Goal: Task Accomplishment & Management: Manage account settings

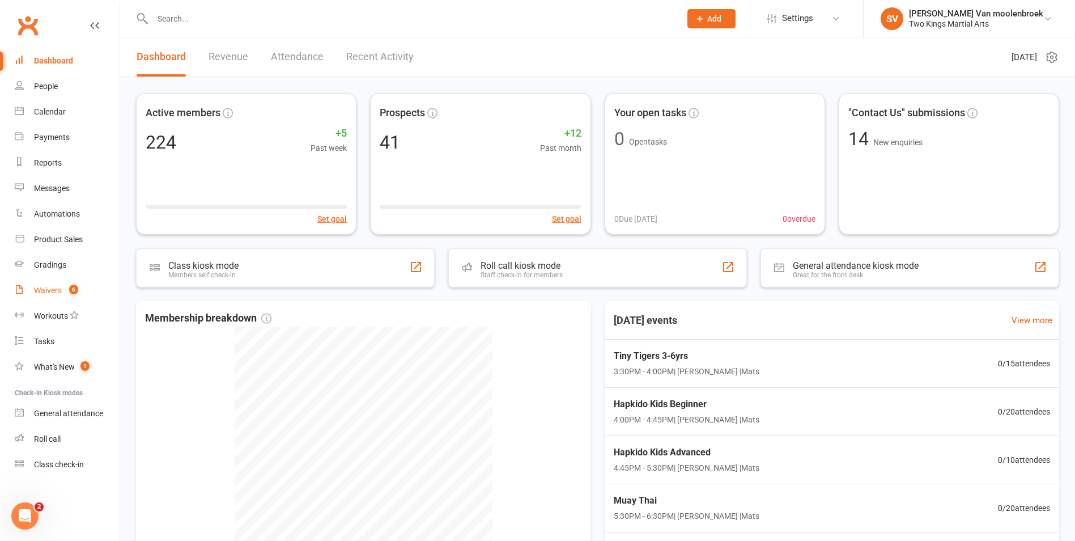
click at [65, 288] on count-badge "6" at bounding box center [70, 290] width 15 height 9
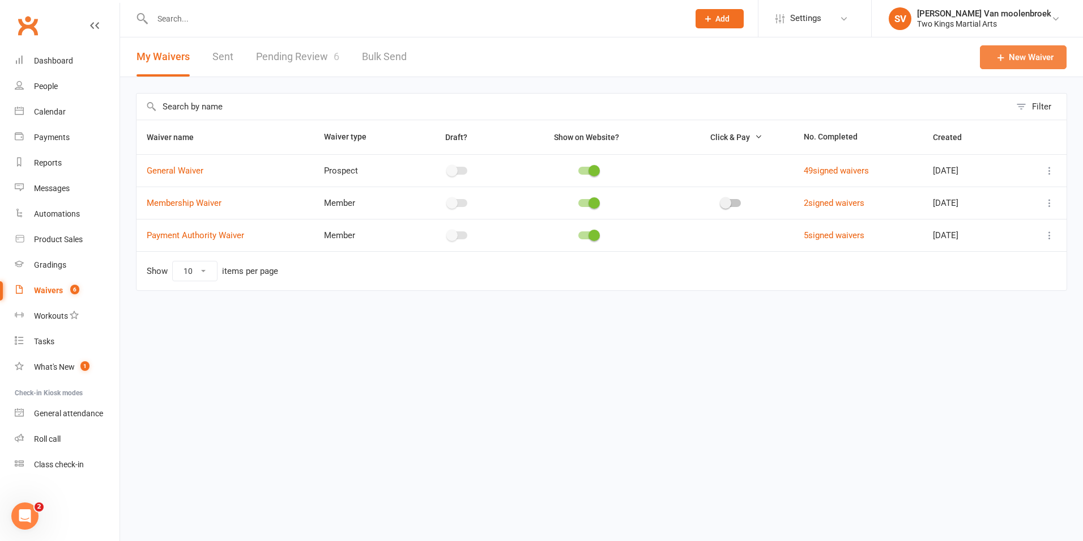
click at [1009, 66] on link "New Waiver" at bounding box center [1023, 57] width 87 height 24
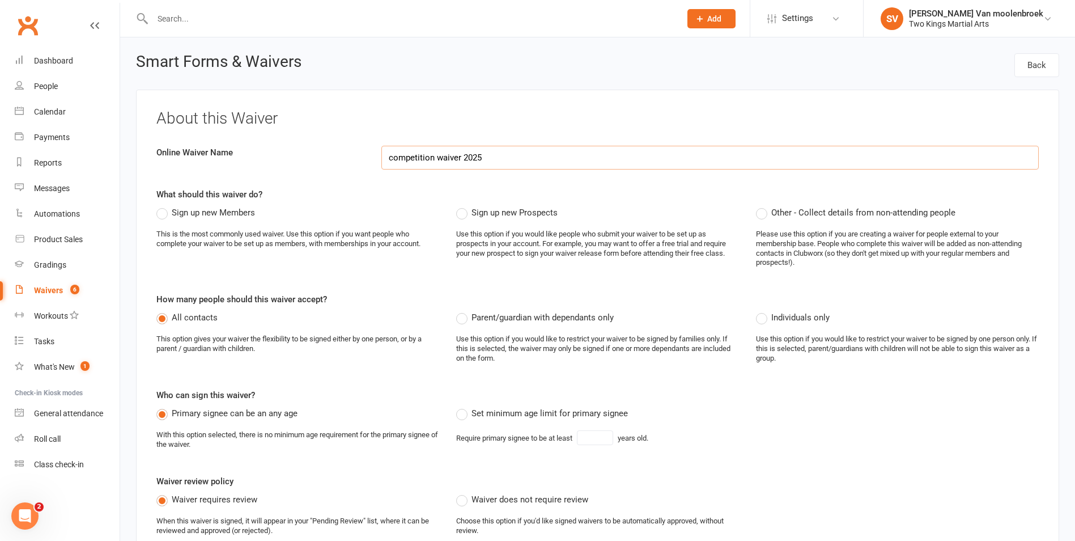
type input "competition waiver 2025"
click at [765, 215] on label "Other - Collect details from non-attending people" at bounding box center [855, 213] width 199 height 14
click at [763, 206] on input "Other - Collect details from non-attending people" at bounding box center [759, 206] width 7 height 0
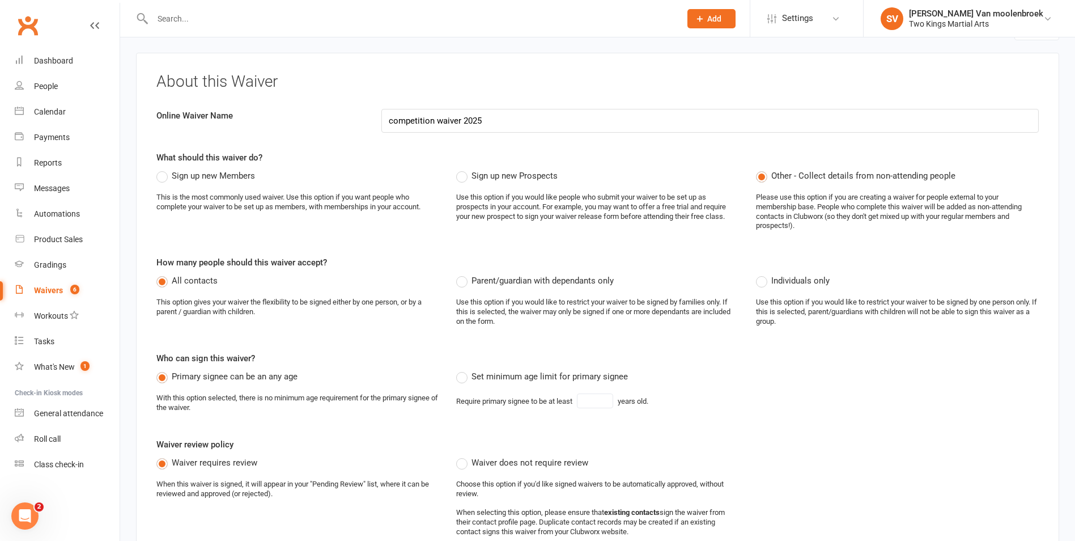
scroll to position [57, 0]
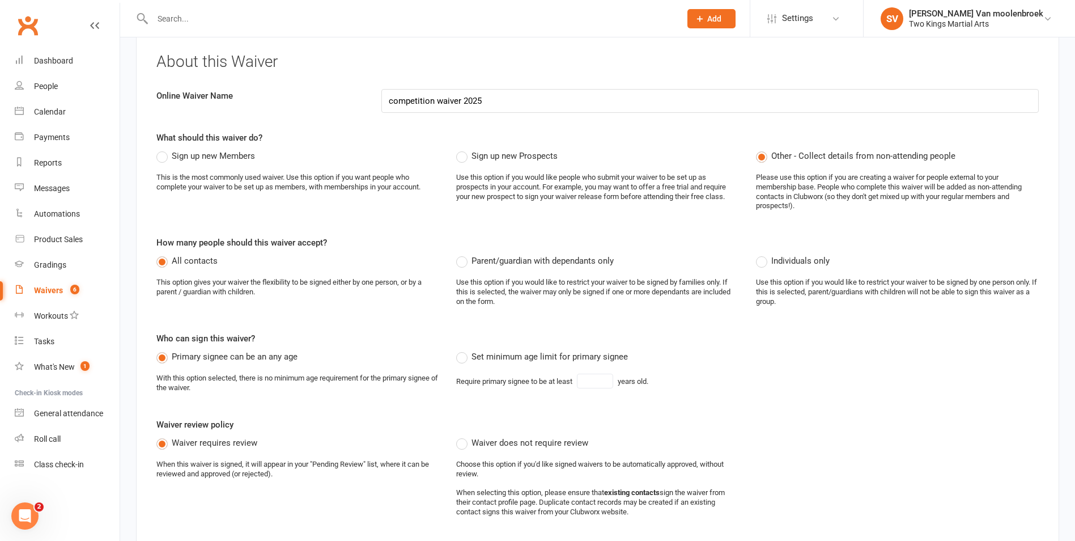
click at [466, 358] on label "Set minimum age limit for primary signee" at bounding box center [542, 357] width 172 height 14
click at [464, 350] on input "Set minimum age limit for primary signee" at bounding box center [459, 350] width 7 height 0
type input "18"
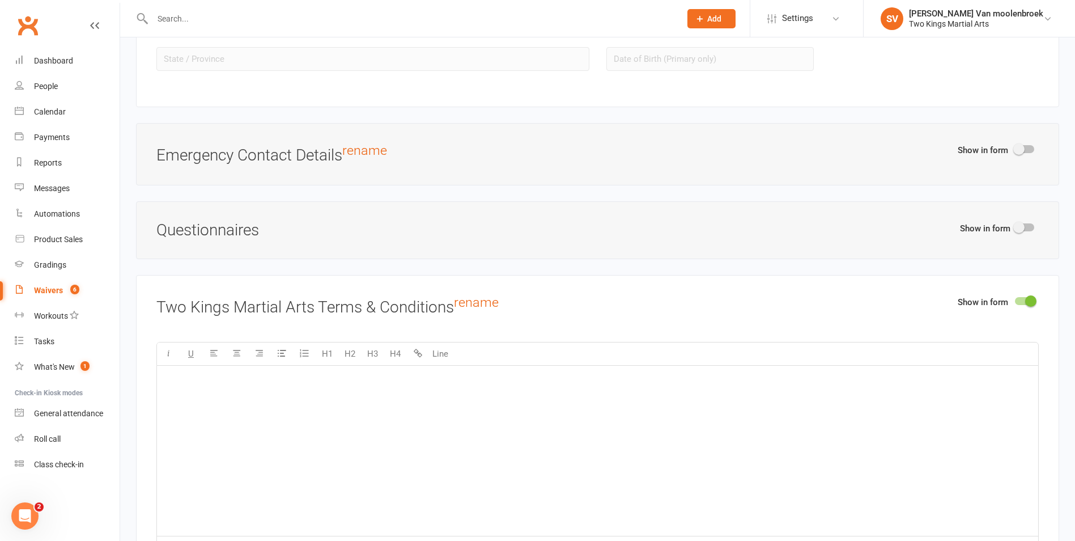
scroll to position [1190, 0]
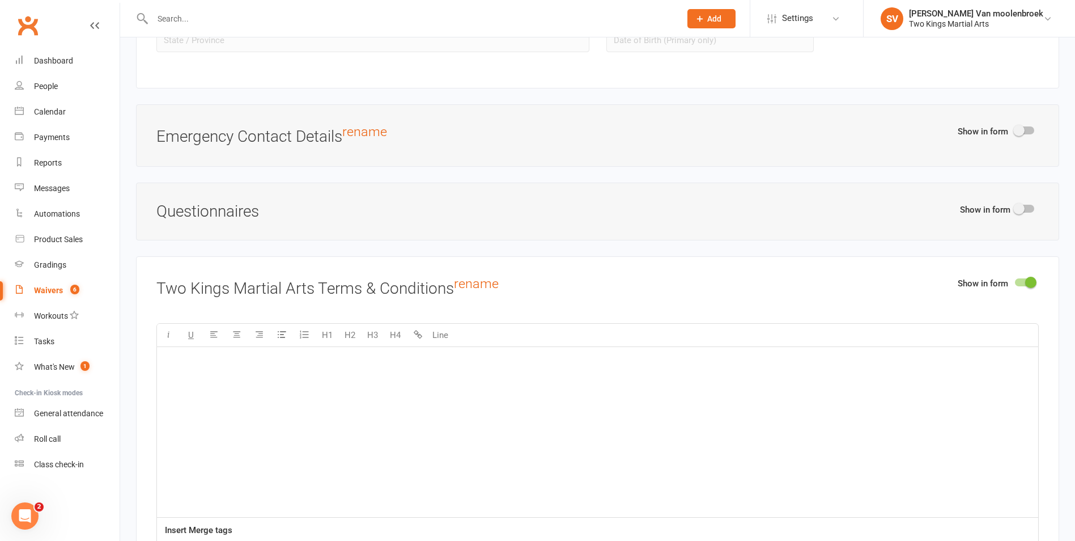
click at [1020, 209] on span at bounding box center [1018, 208] width 11 height 11
click at [1015, 207] on input "checkbox" at bounding box center [1015, 207] width 0 height 0
select select "do_not_copy_answers"
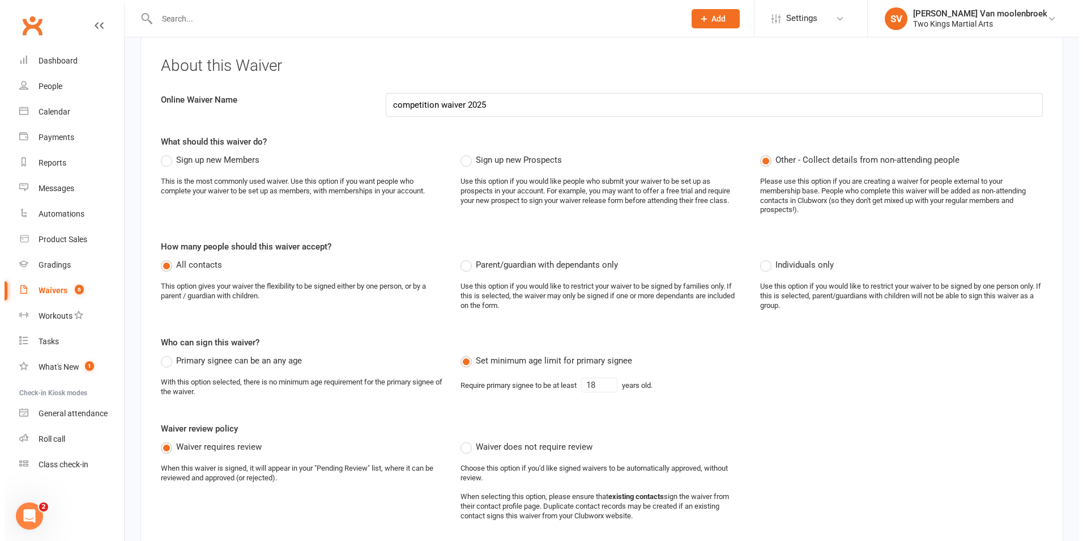
scroll to position [0, 0]
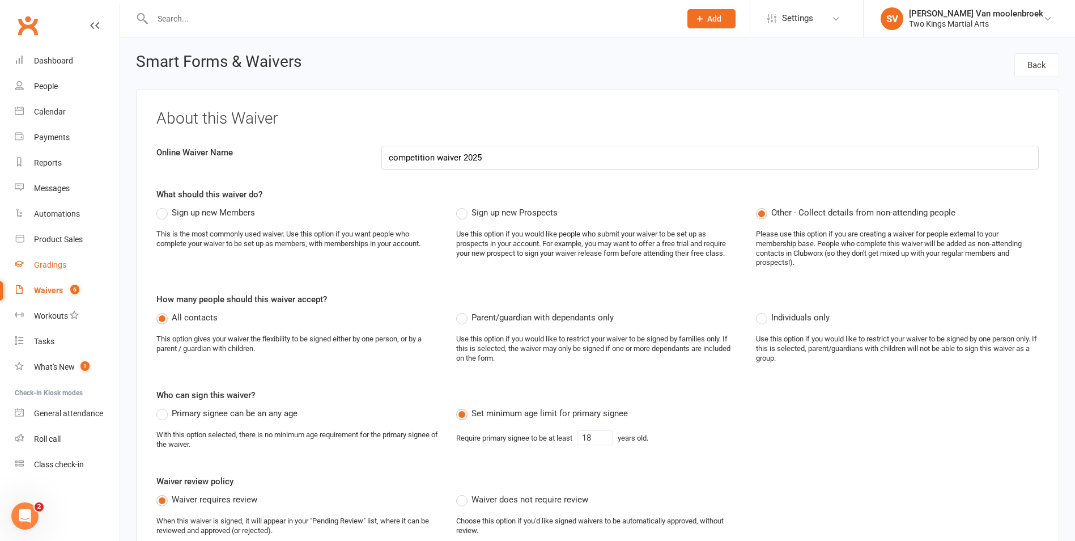
click at [49, 260] on link "Gradings" at bounding box center [67, 265] width 105 height 26
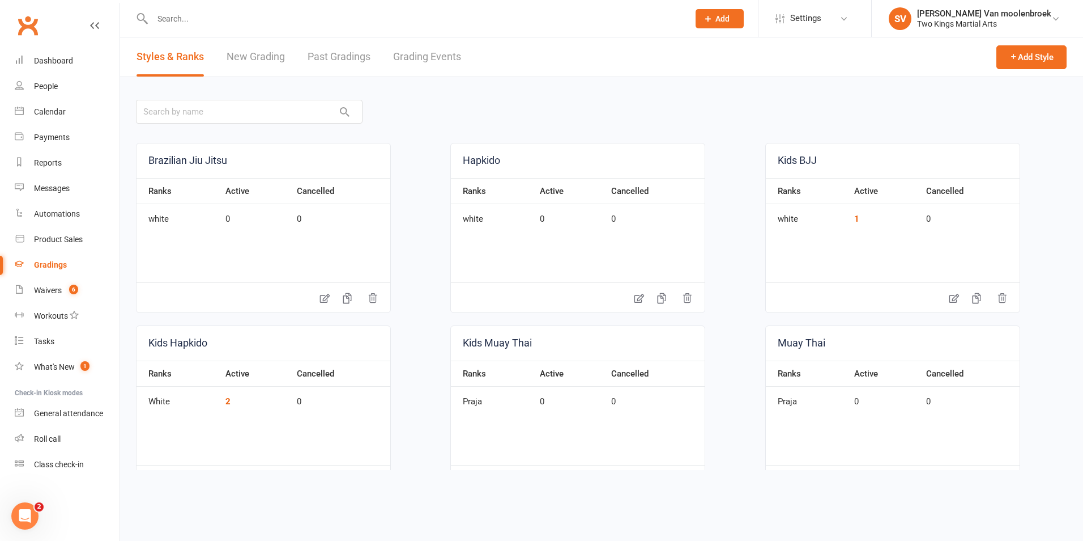
click at [420, 58] on link "Grading Events" at bounding box center [427, 56] width 68 height 39
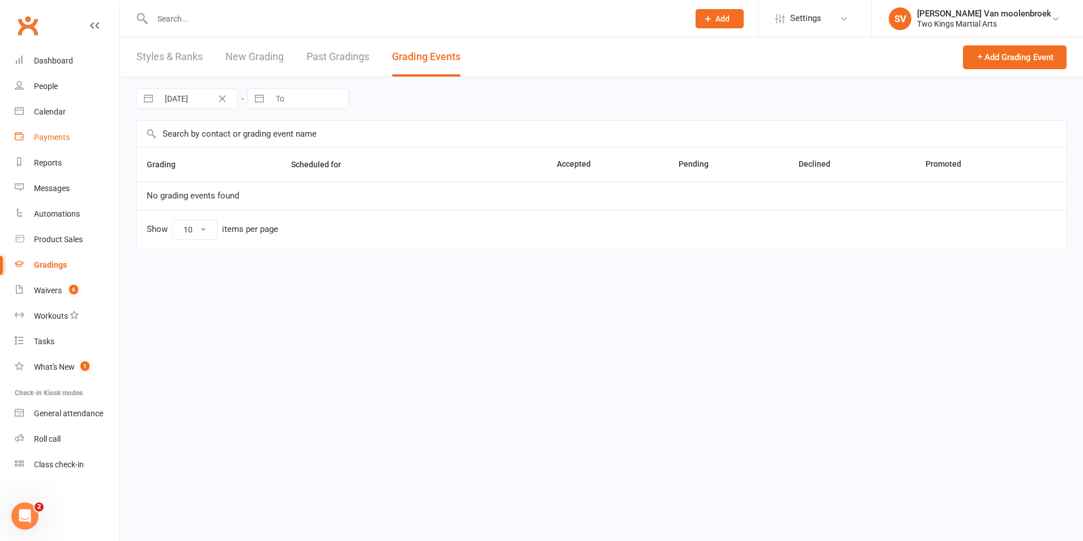
click at [70, 135] on link "Payments" at bounding box center [67, 138] width 105 height 26
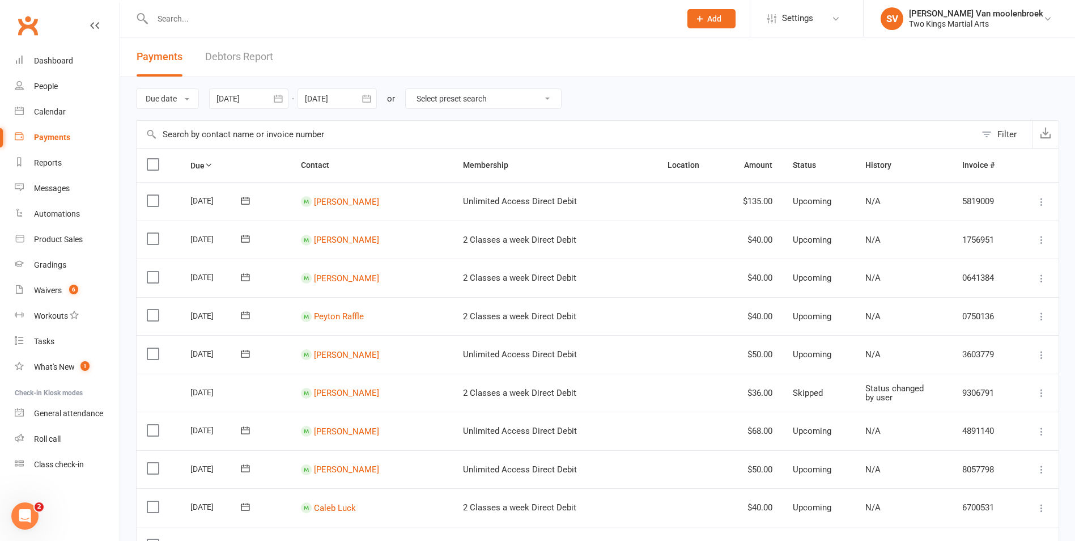
click at [721, 22] on span "Add" at bounding box center [714, 18] width 14 height 9
click at [730, 244] on link "Membership plan" at bounding box center [699, 239] width 101 height 26
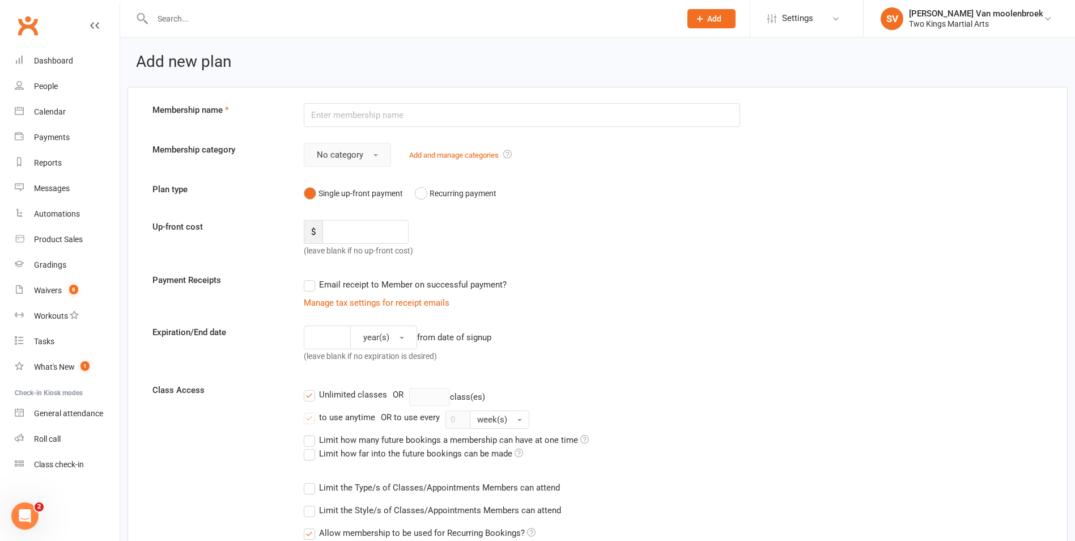
click at [386, 163] on button "No category" at bounding box center [347, 155] width 87 height 24
click at [759, 228] on div "Up-front cost $ (leave blank if no up-front cost)" at bounding box center [597, 238] width 907 height 37
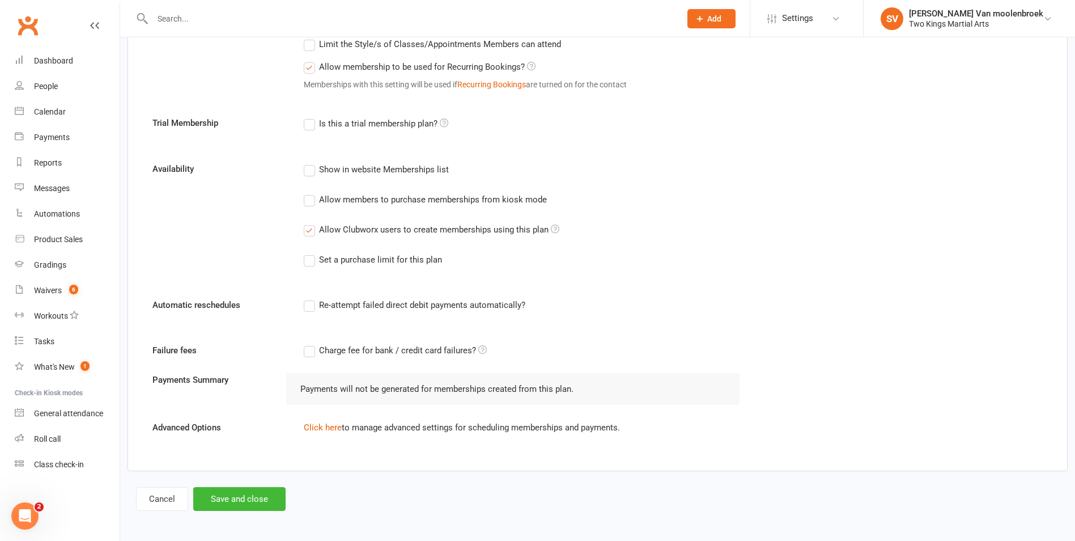
scroll to position [469, 0]
click at [313, 429] on link "Click here" at bounding box center [323, 425] width 38 height 10
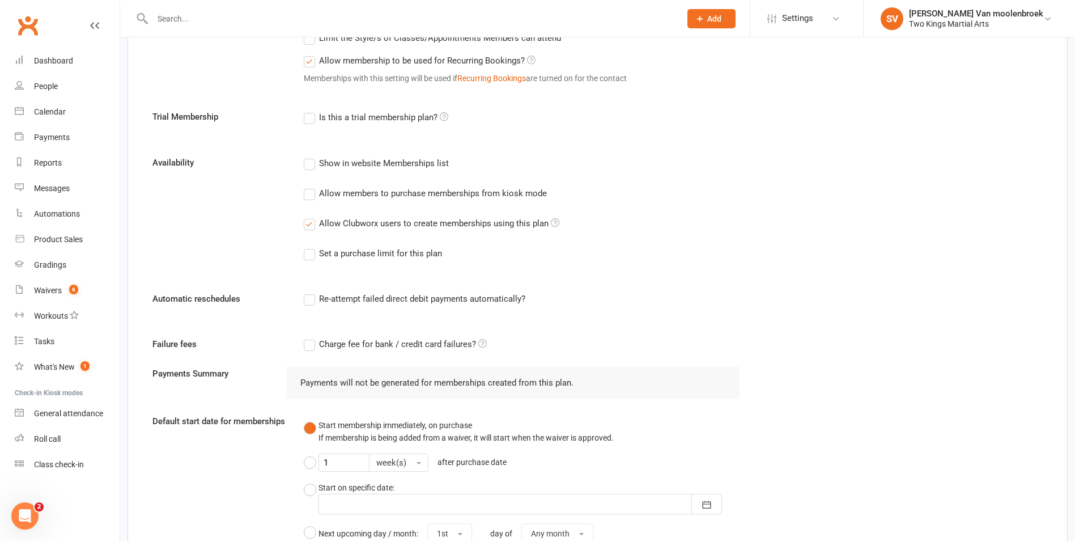
scroll to position [412, 0]
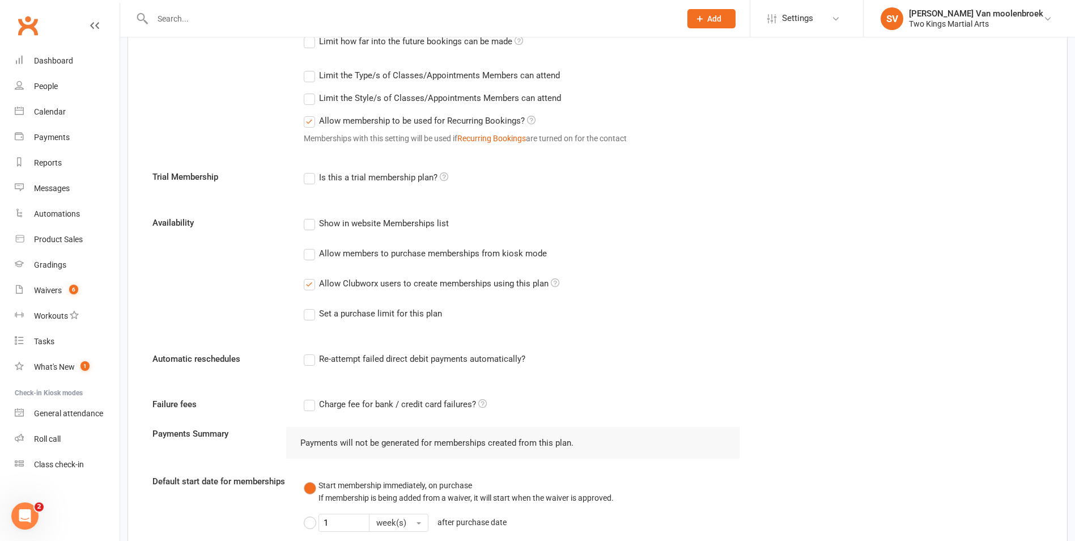
click at [312, 492] on button "Start membership immediately, on purchase If membership is being added from a w…" at bounding box center [459, 491] width 310 height 35
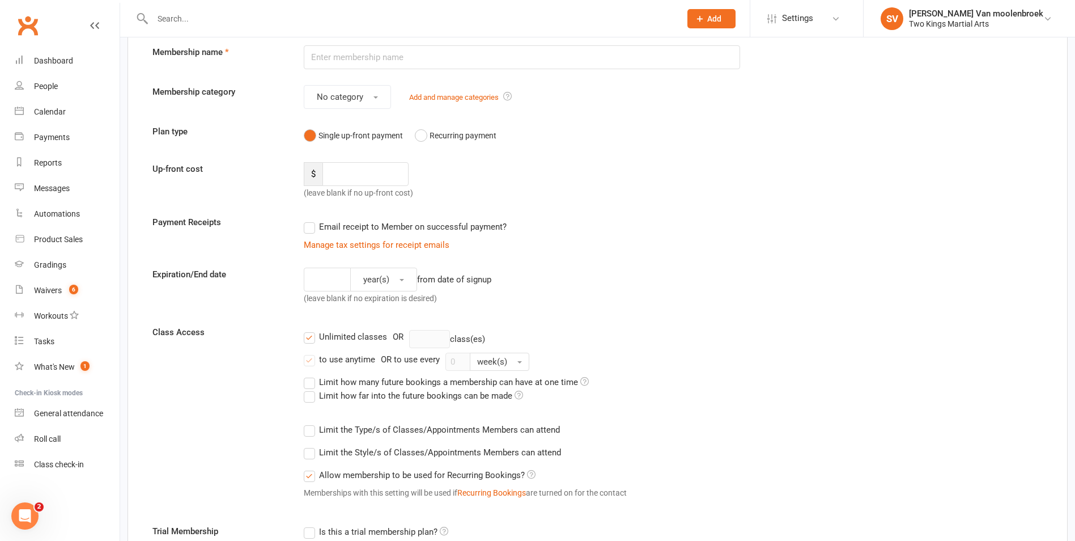
scroll to position [0, 0]
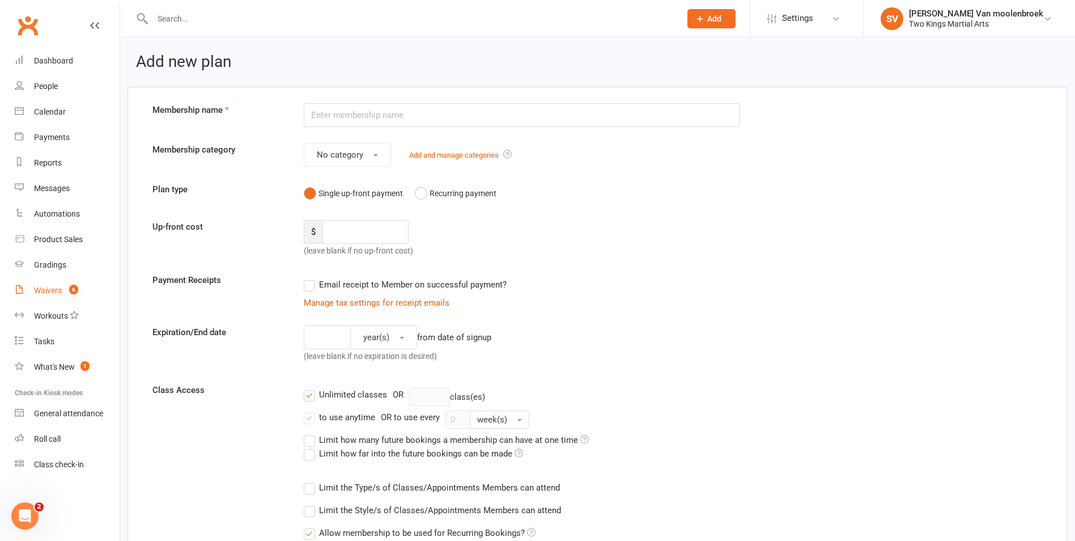
click at [38, 289] on div "Waivers" at bounding box center [48, 290] width 28 height 9
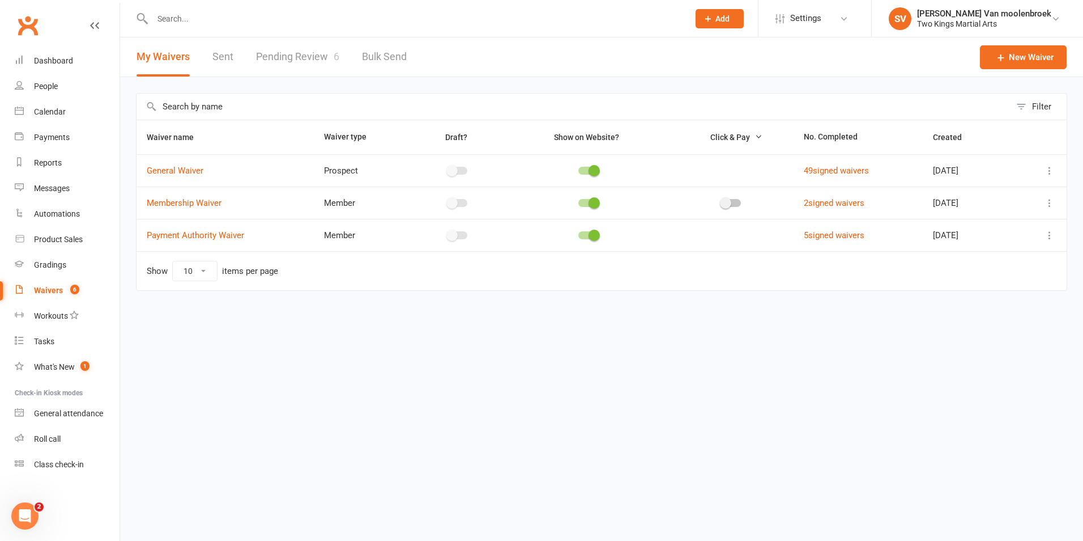
click at [233, 62] on div "My Waivers Sent Pending Review 6 Bulk Send" at bounding box center [271, 56] width 303 height 39
click at [271, 56] on link "Pending Review 6" at bounding box center [297, 56] width 83 height 39
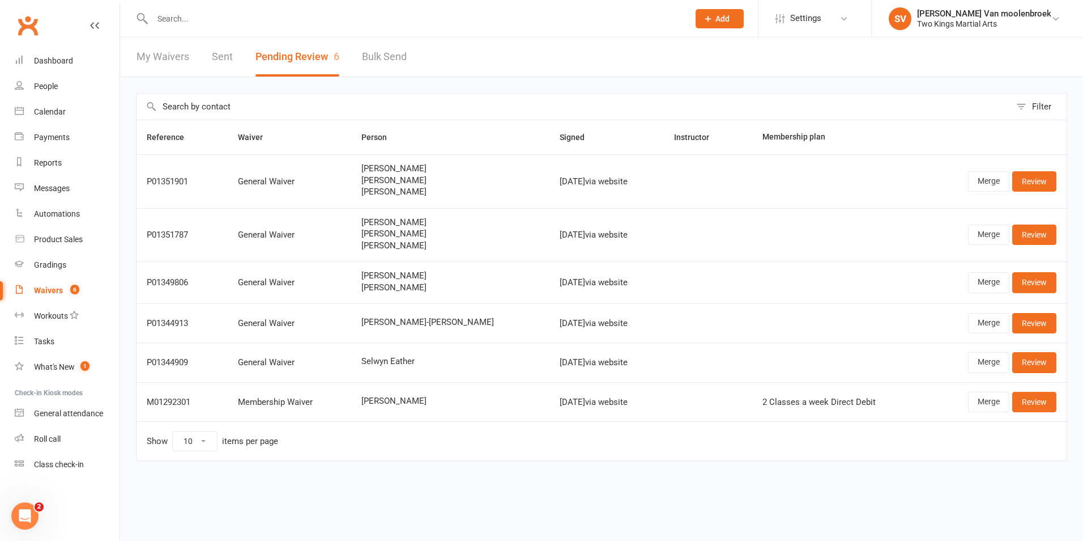
click at [62, 298] on link "Waivers 6" at bounding box center [67, 291] width 105 height 26
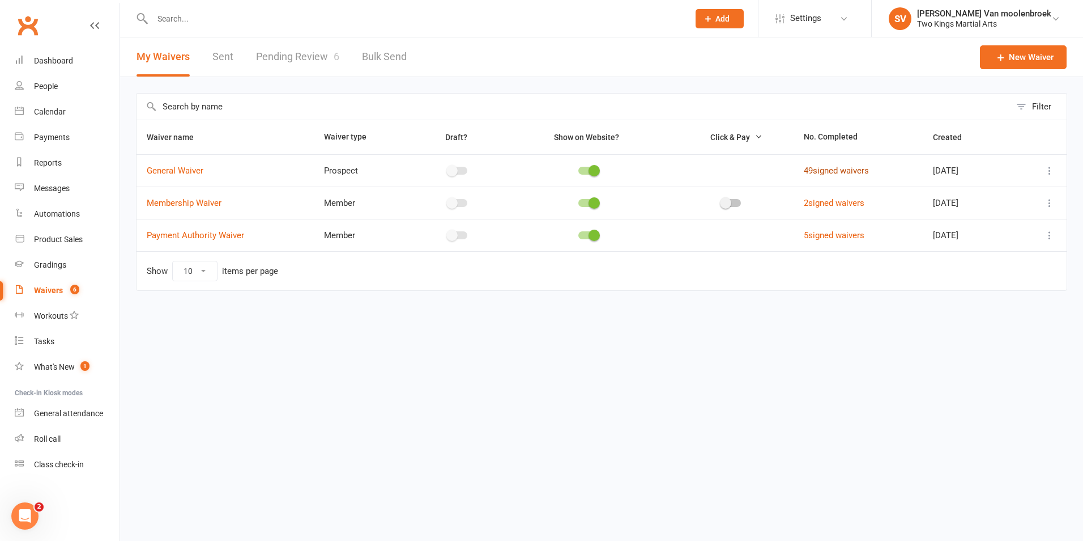
click at [817, 171] on link "49 signed waivers" at bounding box center [836, 170] width 65 height 10
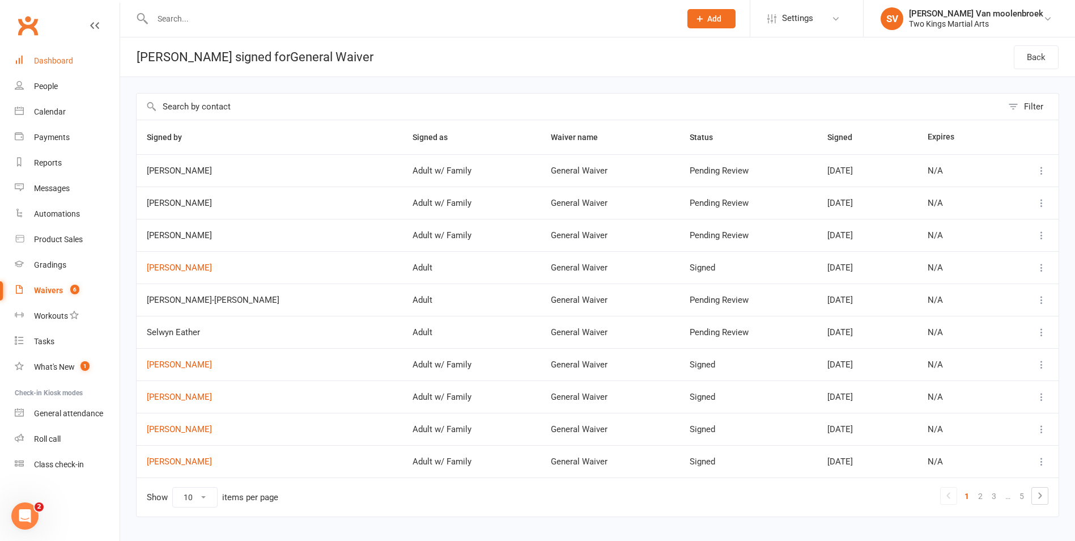
click at [58, 64] on div "Dashboard" at bounding box center [53, 60] width 39 height 9
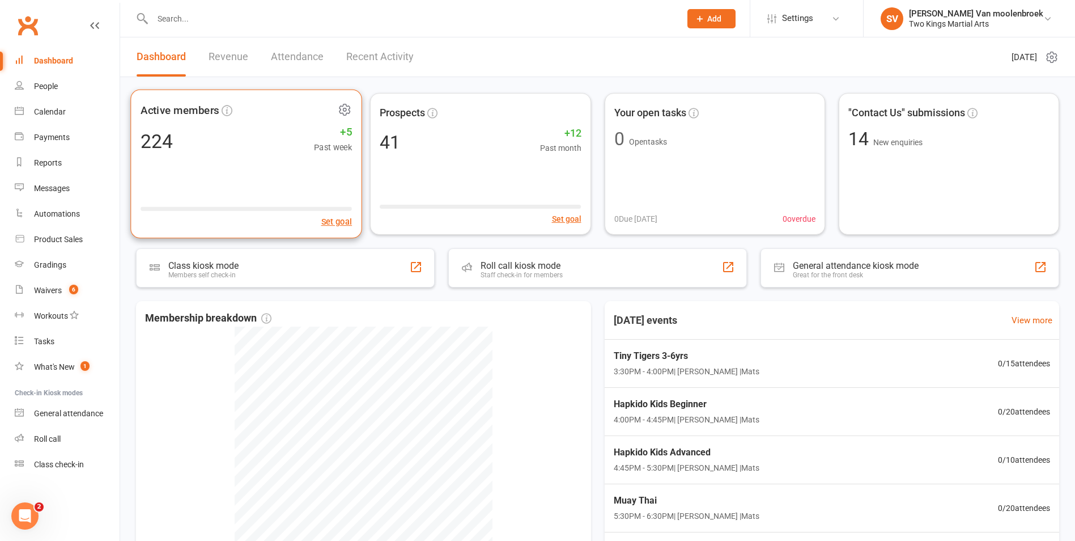
click at [192, 143] on div "224 +5 Past week" at bounding box center [246, 141] width 211 height 26
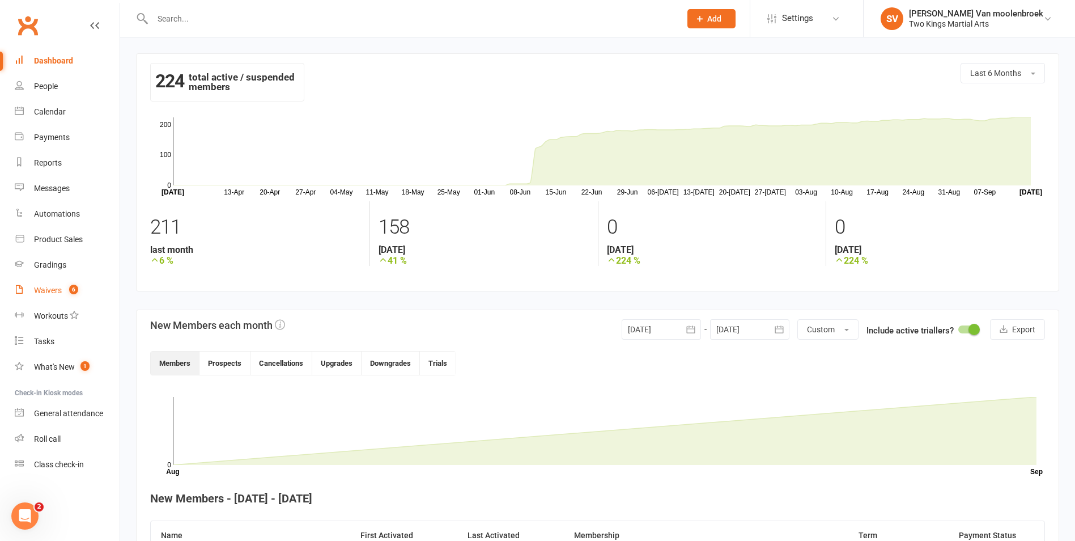
click at [56, 292] on div "Waivers" at bounding box center [48, 290] width 28 height 9
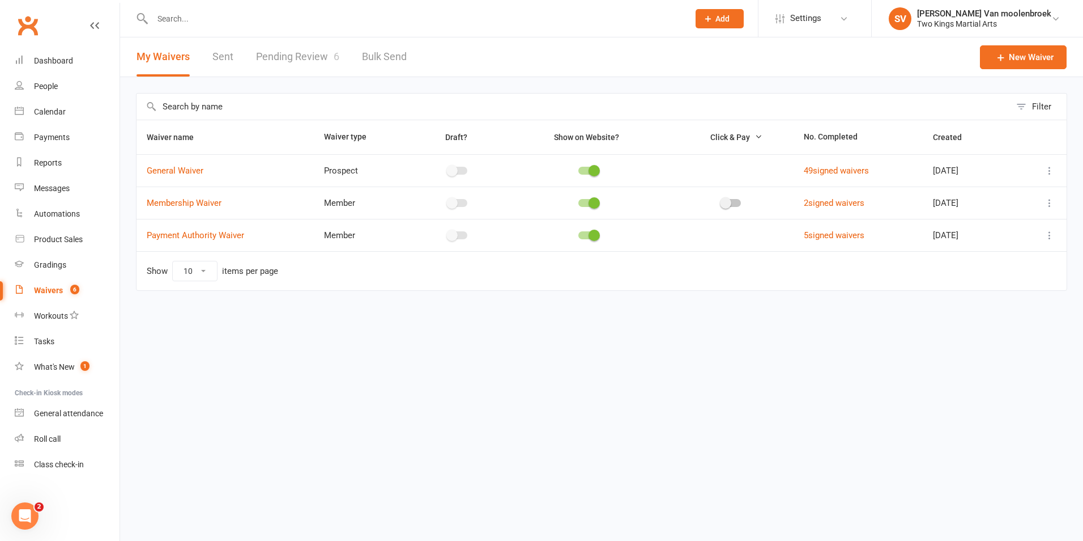
click at [200, 22] on input "text" at bounding box center [415, 19] width 532 height 16
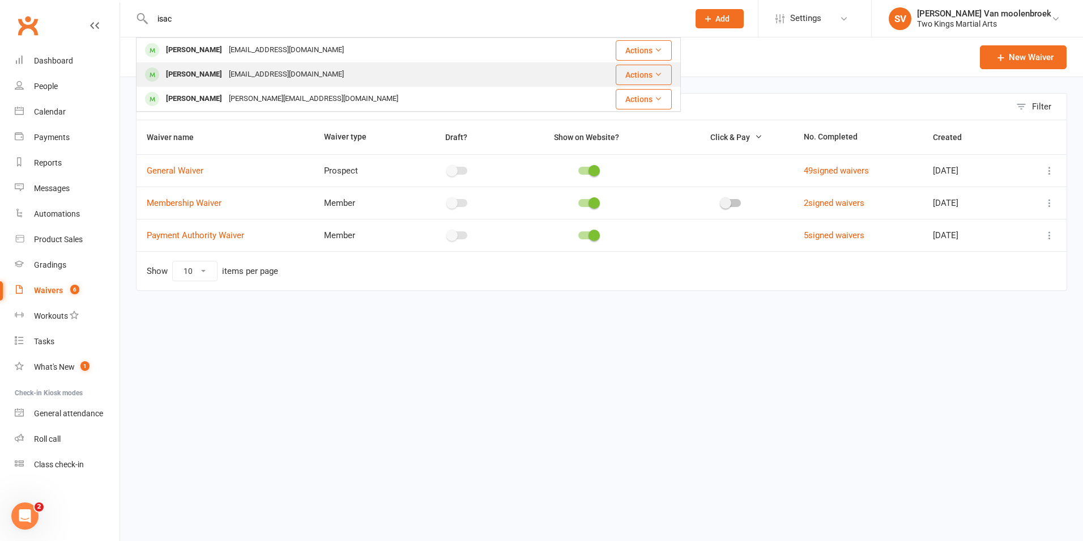
type input "isac"
click at [232, 79] on div "[EMAIL_ADDRESS][DOMAIN_NAME]" at bounding box center [287, 74] width 122 height 16
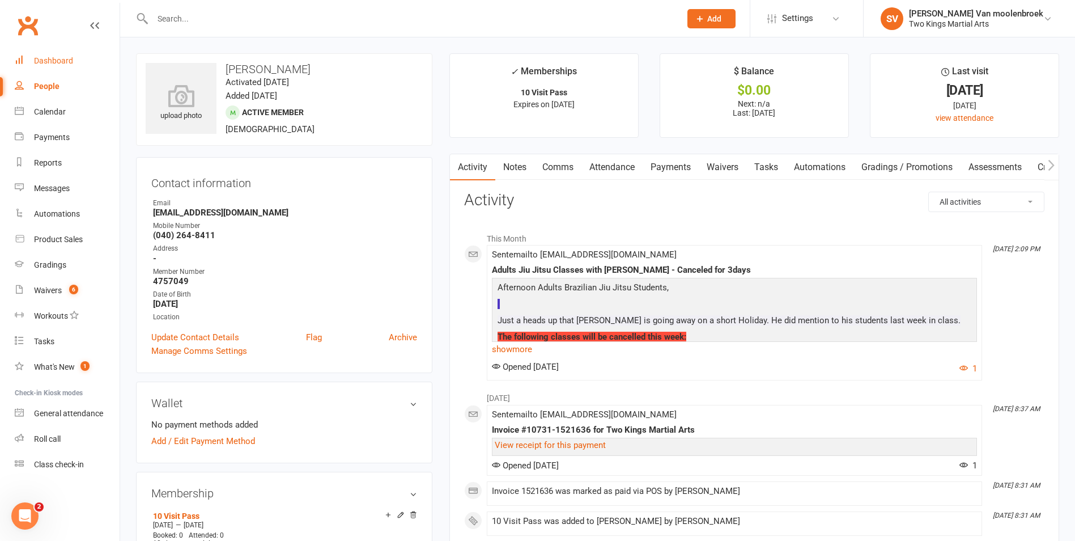
click at [56, 62] on div "Dashboard" at bounding box center [53, 60] width 39 height 9
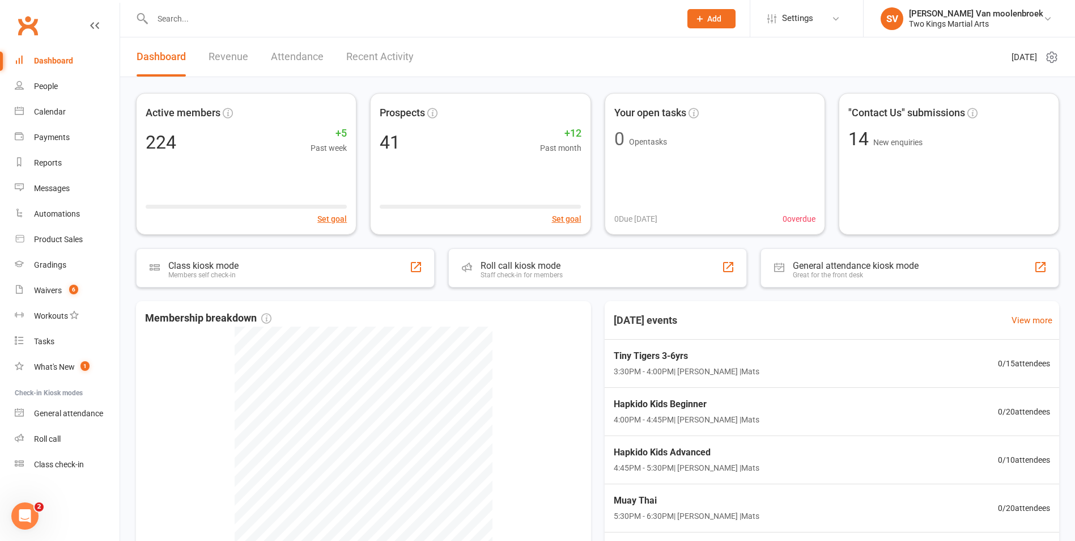
click at [48, 60] on div "Dashboard" at bounding box center [53, 60] width 39 height 9
click at [53, 86] on div "People" at bounding box center [46, 86] width 24 height 9
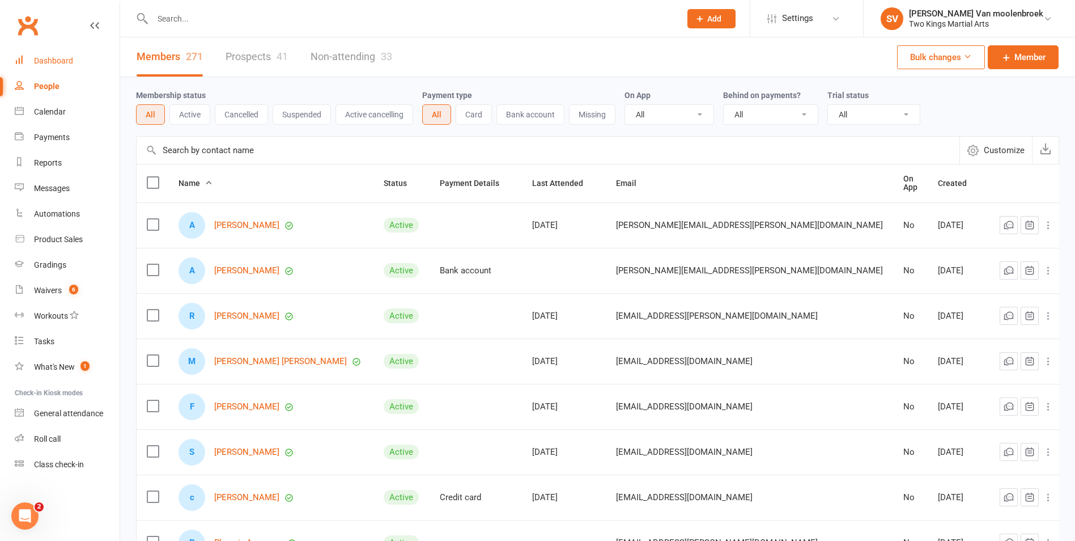
click at [41, 54] on link "Dashboard" at bounding box center [67, 61] width 105 height 26
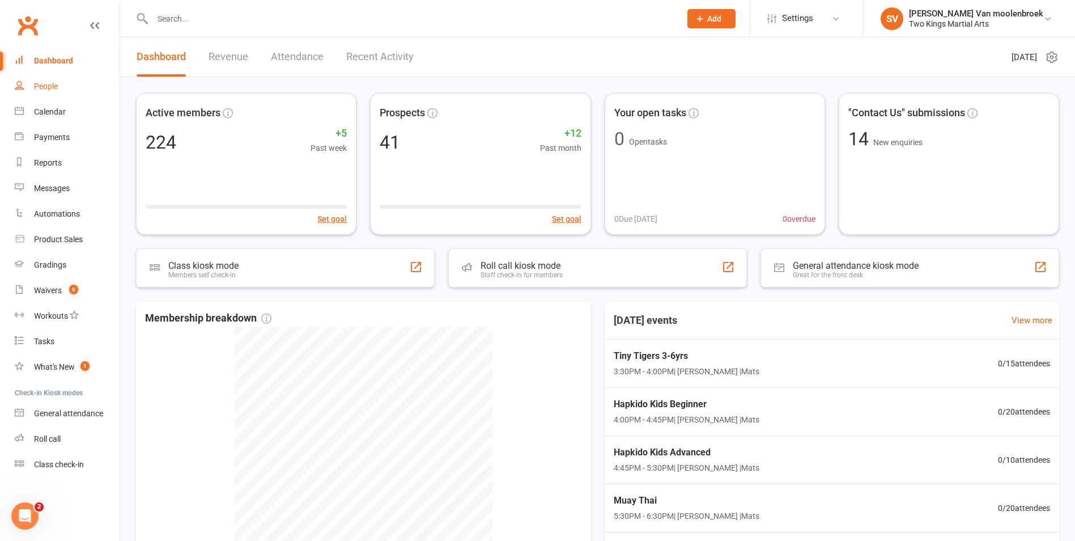
click at [28, 84] on link "People" at bounding box center [67, 87] width 105 height 26
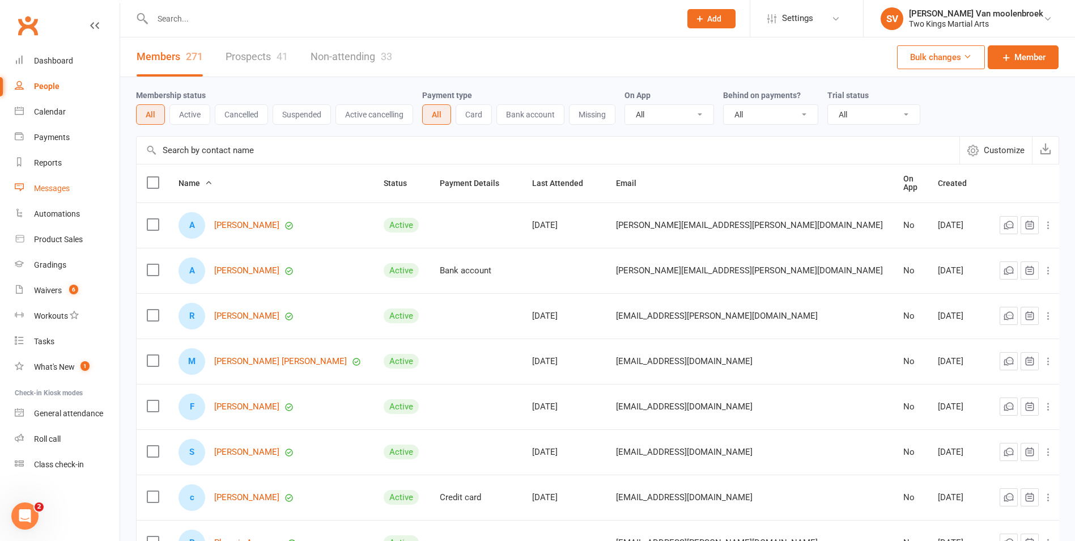
click at [53, 191] on div "Messages" at bounding box center [52, 188] width 36 height 9
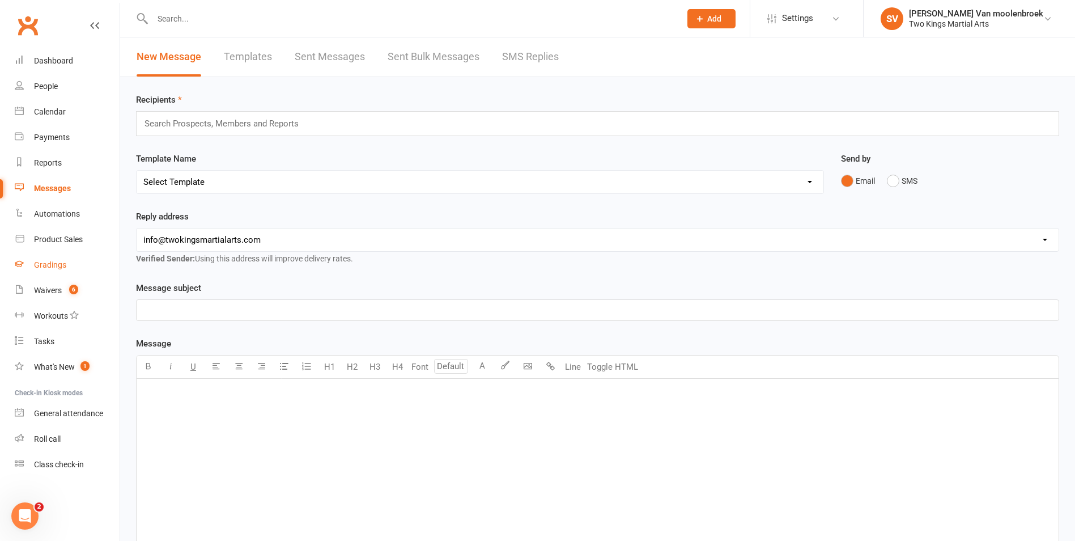
click at [52, 265] on div "Gradings" at bounding box center [50, 264] width 32 height 9
